Goal: Task Accomplishment & Management: Manage account settings

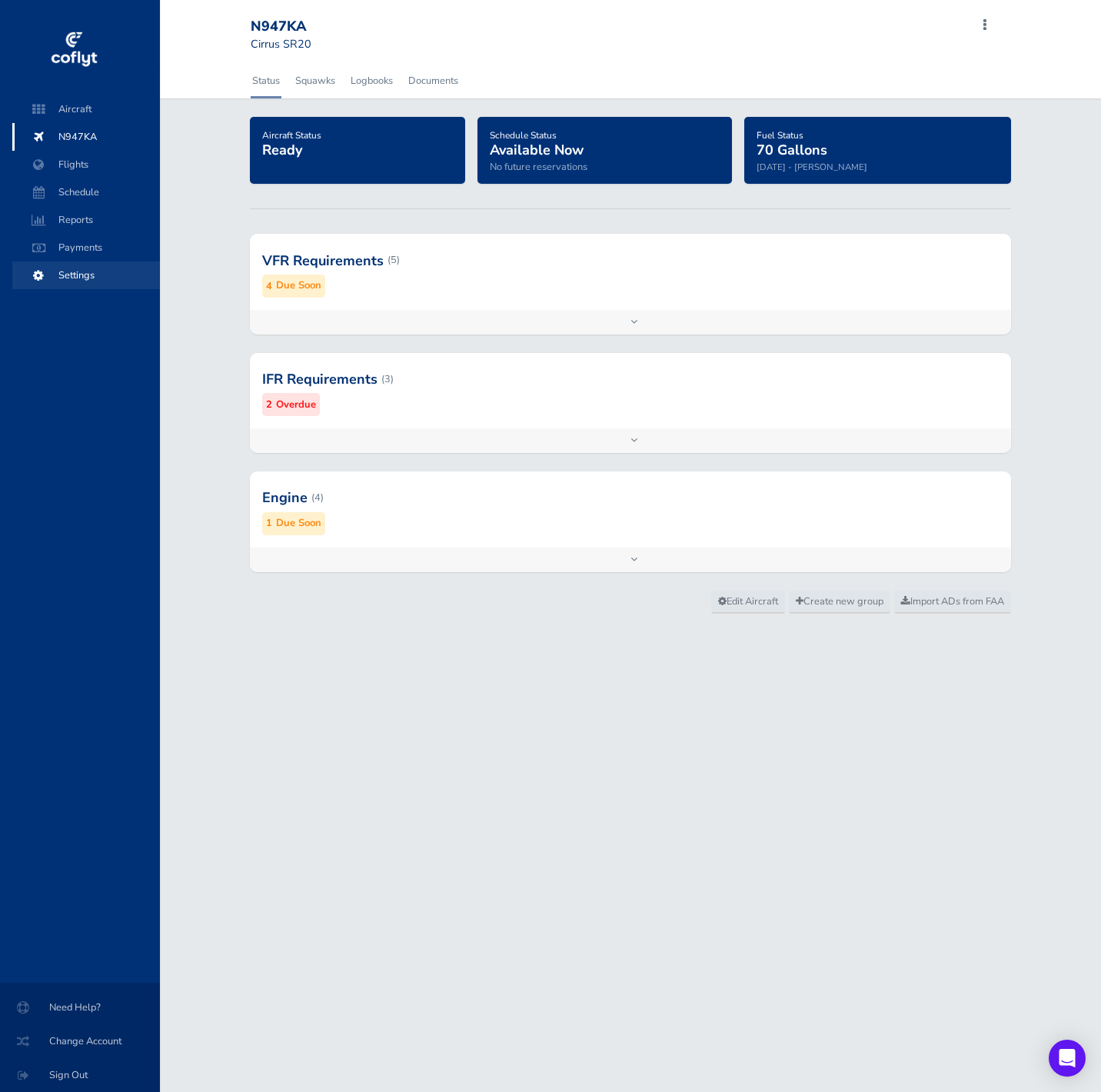
click at [88, 275] on span "Settings" at bounding box center [86, 275] width 117 height 27
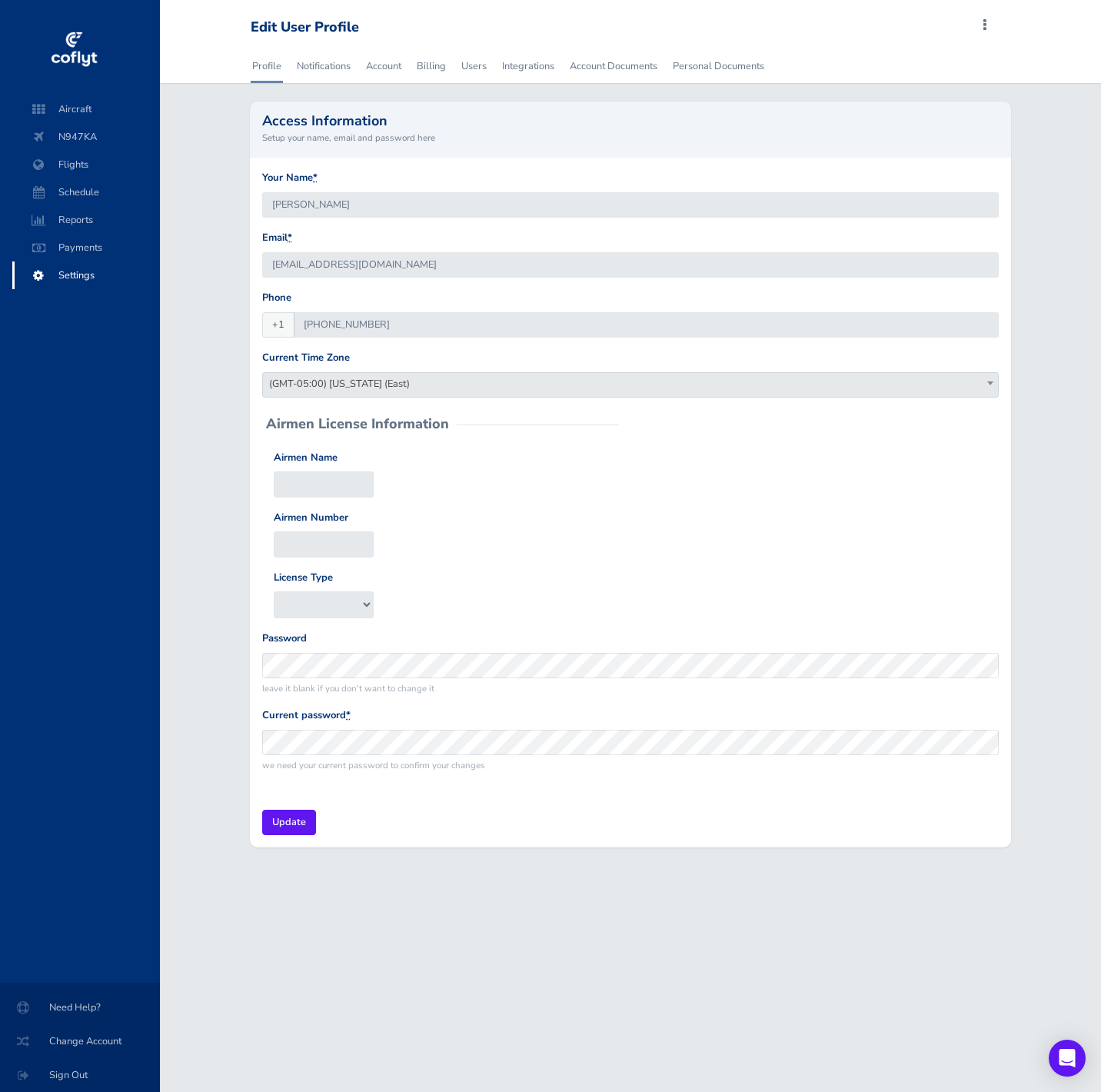
click at [238, 193] on div "Access Information Setup your name, email and password here Your Name * Daniel …" at bounding box center [630, 474] width 784 height 745
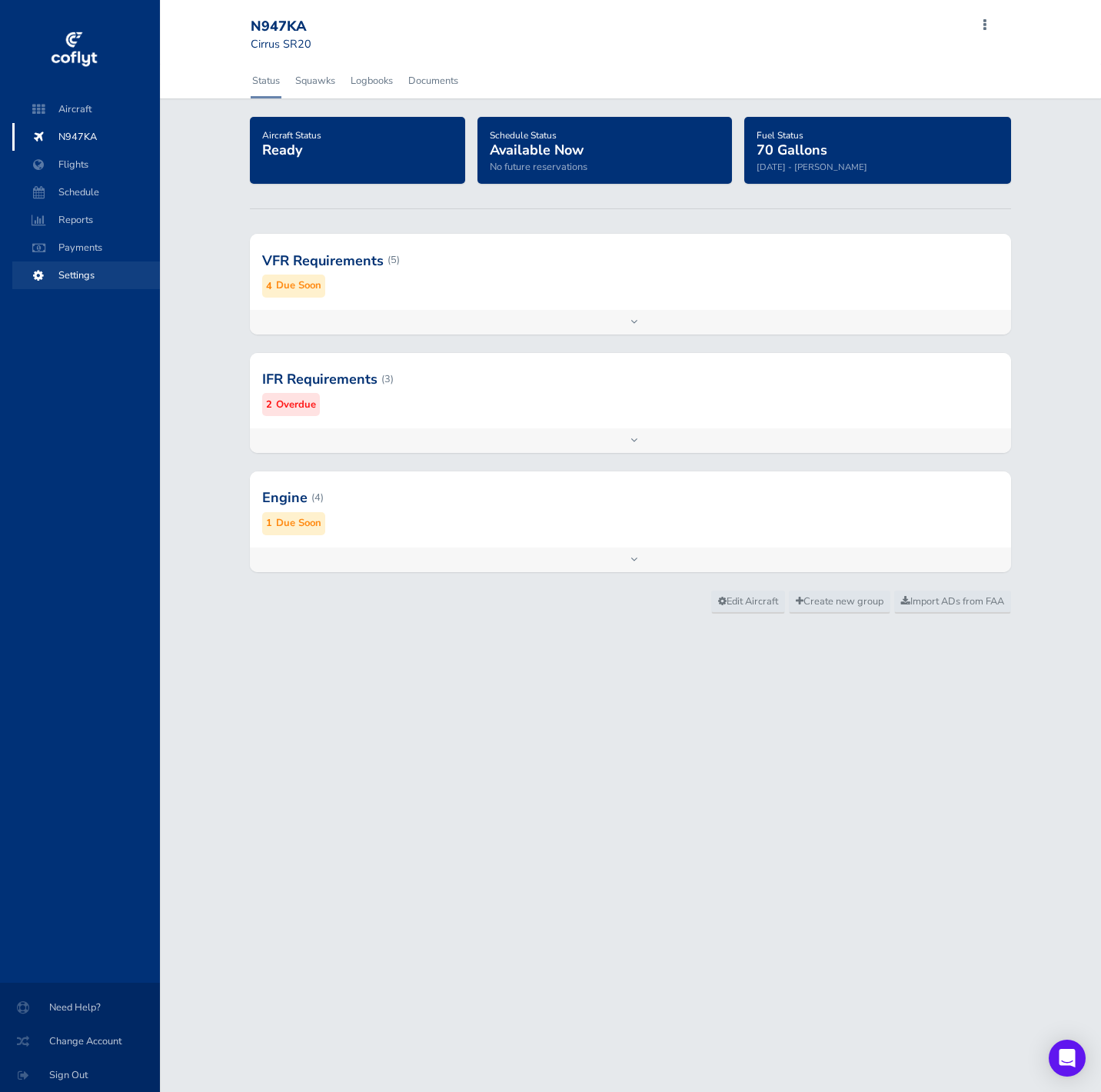
click at [71, 284] on span "Settings" at bounding box center [86, 275] width 117 height 27
